Goal: Task Accomplishment & Management: Manage account settings

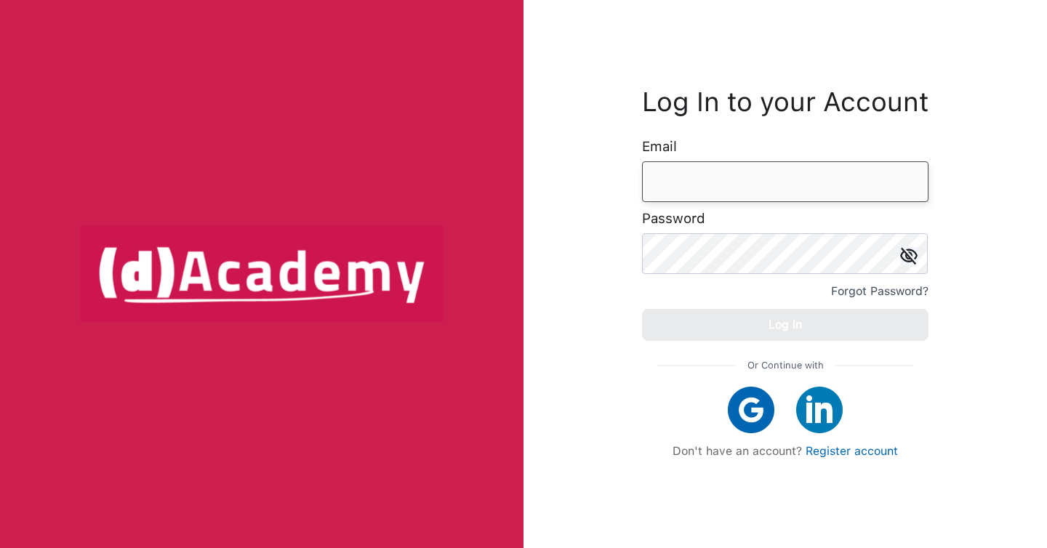
click at [681, 178] on input "email" at bounding box center [785, 181] width 287 height 41
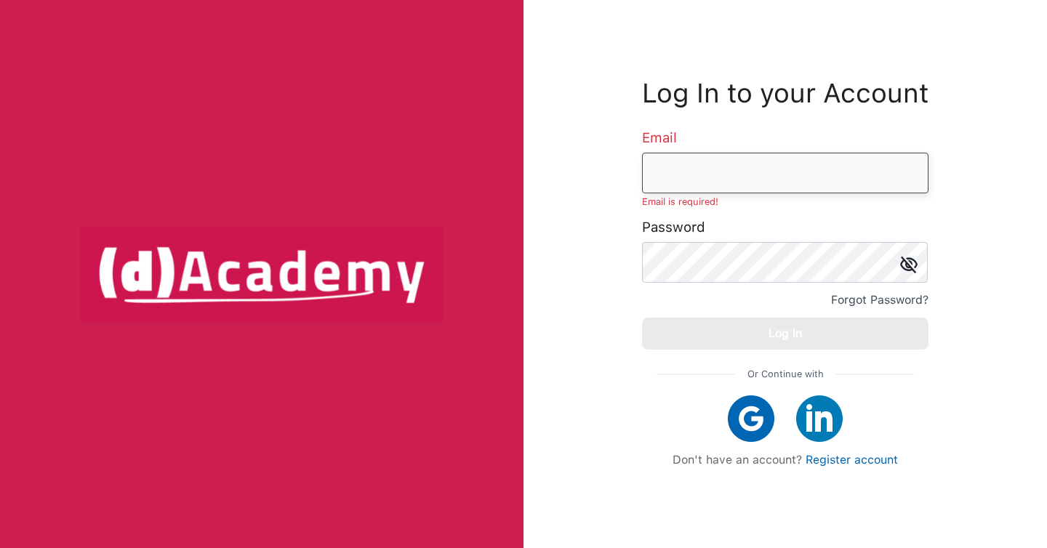
type input "**********"
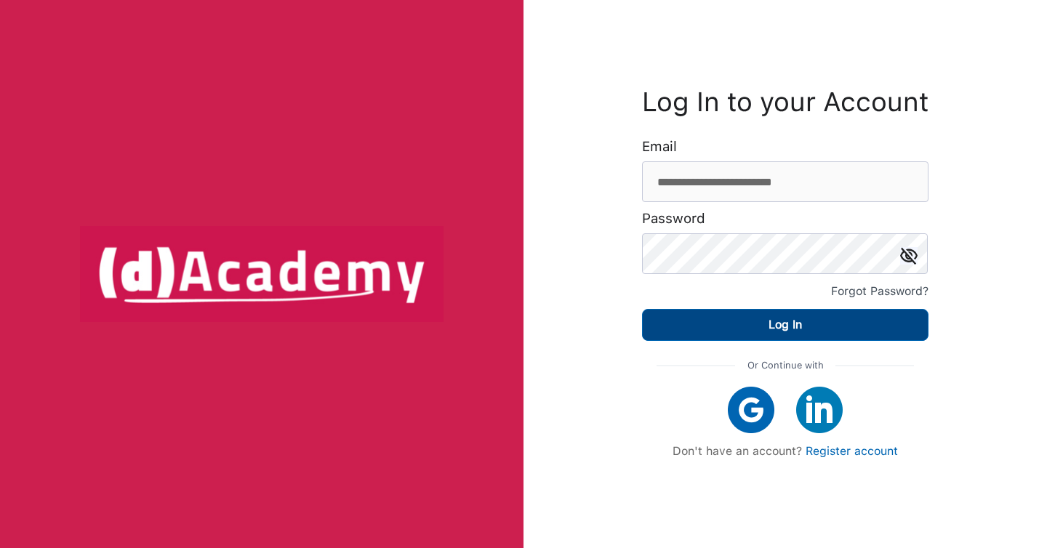
click at [756, 324] on button "Log In" at bounding box center [785, 325] width 287 height 32
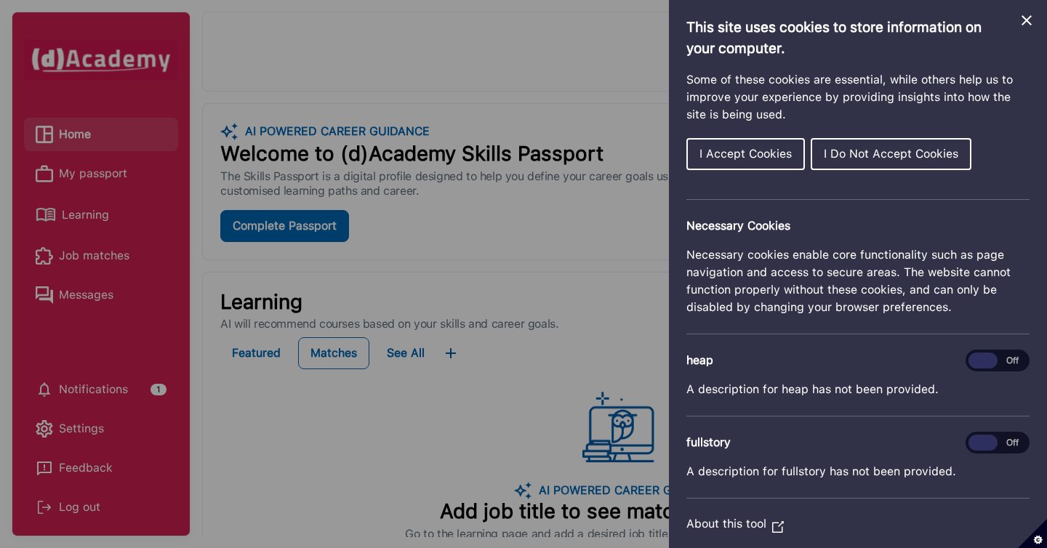
click at [767, 145] on button "I Accept Cookies" at bounding box center [746, 154] width 119 height 32
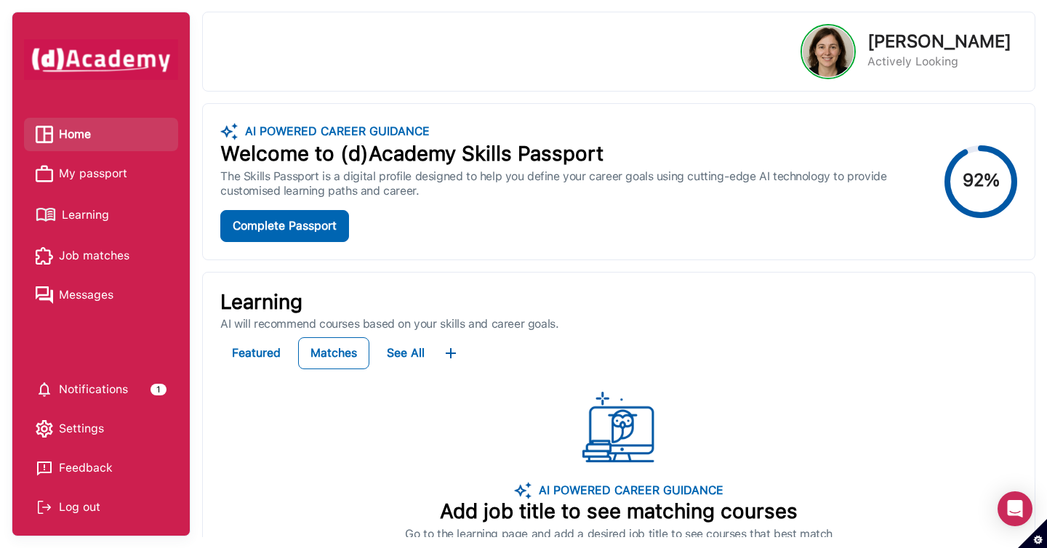
click at [103, 220] on span "Learning" at bounding box center [85, 215] width 47 height 22
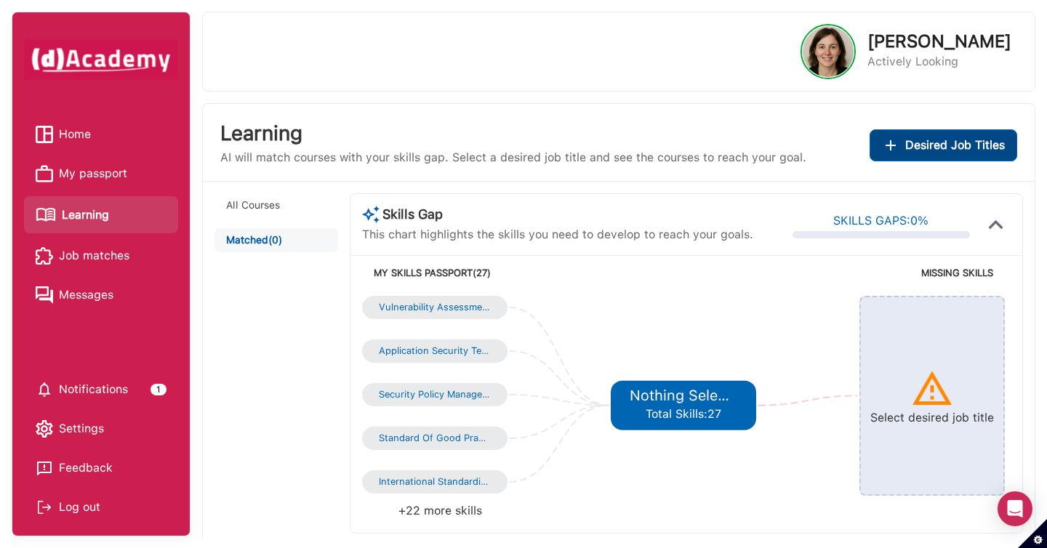
click at [891, 154] on div "Desired Job Titles" at bounding box center [943, 145] width 123 height 20
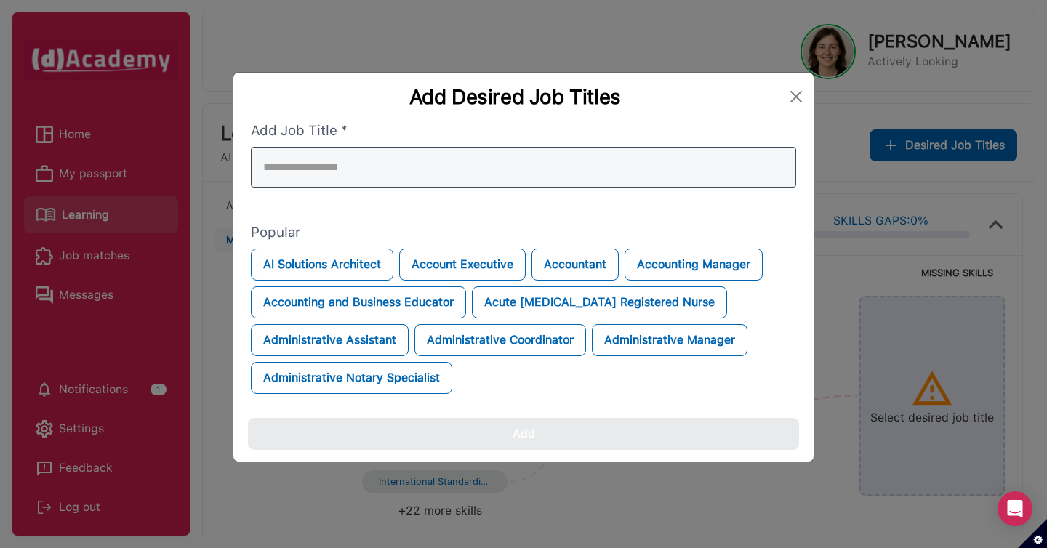
click at [746, 172] on div at bounding box center [523, 167] width 545 height 41
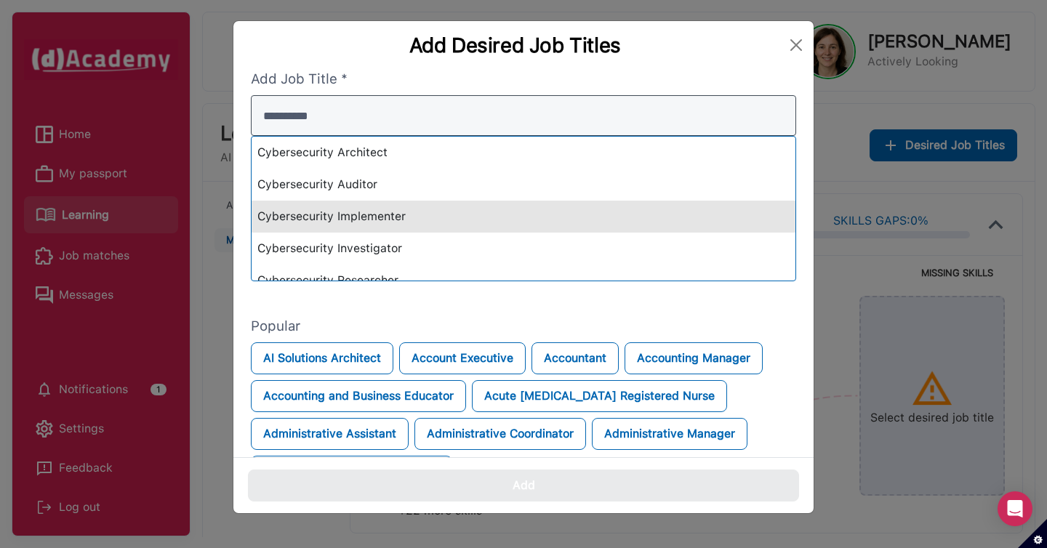
type input "**********"
click at [710, 215] on div "Cybersecurity Implementer" at bounding box center [524, 217] width 544 height 32
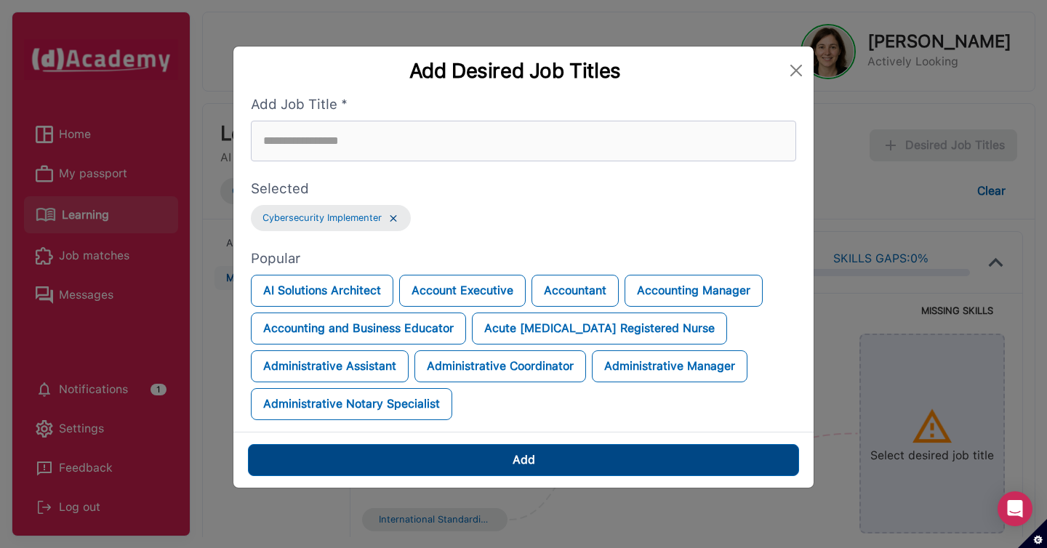
click at [650, 465] on button "Add" at bounding box center [523, 460] width 551 height 32
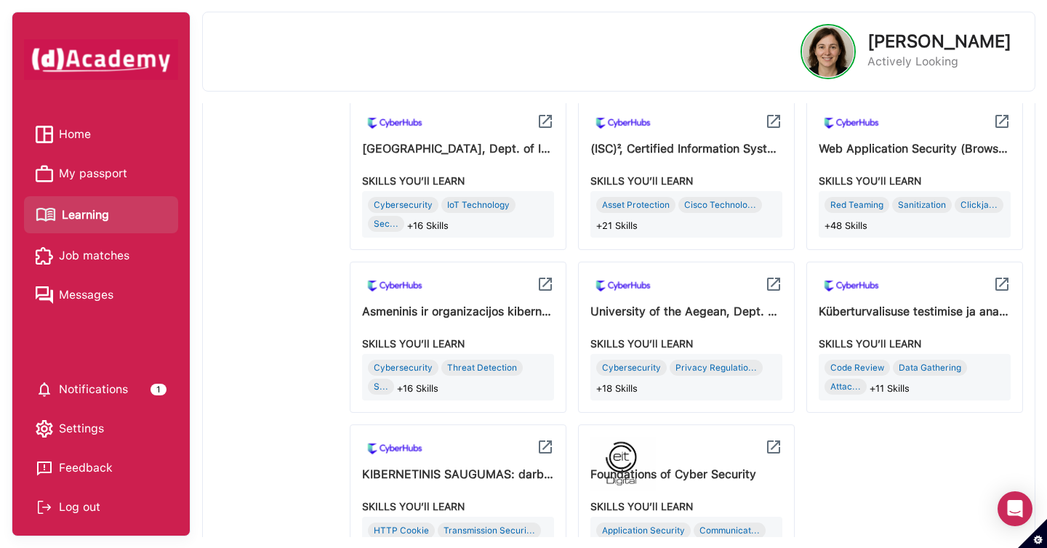
scroll to position [820, 0]
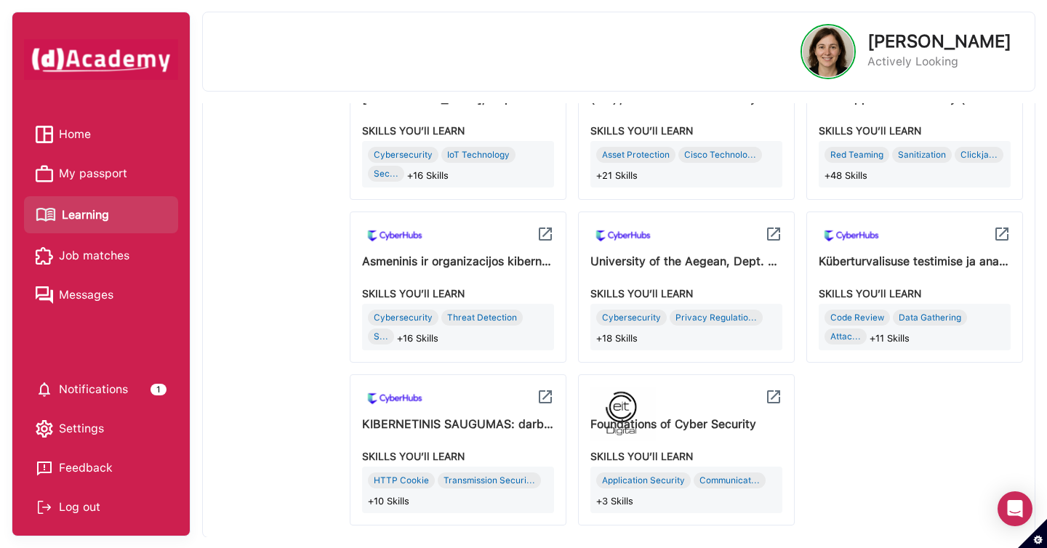
click at [841, 440] on div "Certified Information Systems Security Professional (CISSP) SKILLS YOU’ll LEARN…" at bounding box center [686, 206] width 673 height 640
click at [776, 400] on img at bounding box center [773, 396] width 17 height 17
